Goal: Check status

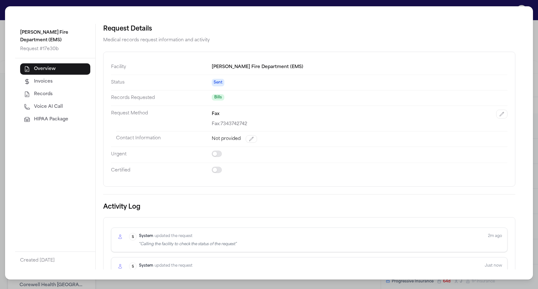
scroll to position [1022, 0]
click at [209, 6] on div "Taylor Fire Department (EMS) Request # 17e30b Overview Invoices Records Voice A…" at bounding box center [269, 144] width 538 height 289
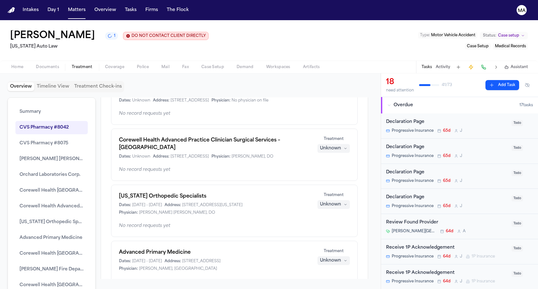
scroll to position [0, 0]
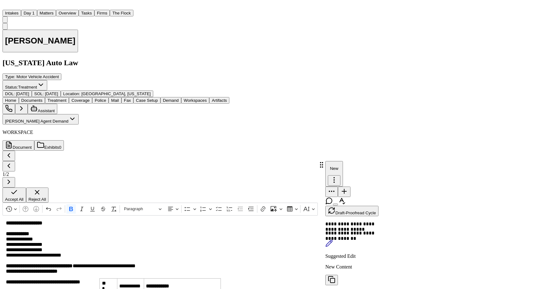
scroll to position [809, 0]
click at [24, 201] on span "Accept All" at bounding box center [14, 199] width 19 height 5
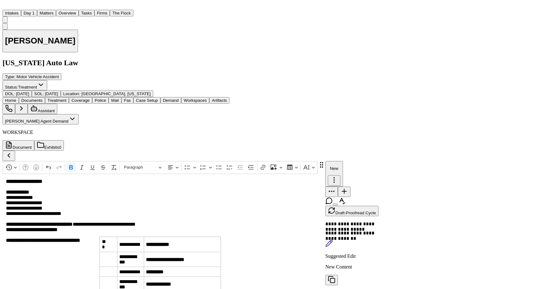
scroll to position [732, 0]
